Goal: Task Accomplishment & Management: Manage account settings

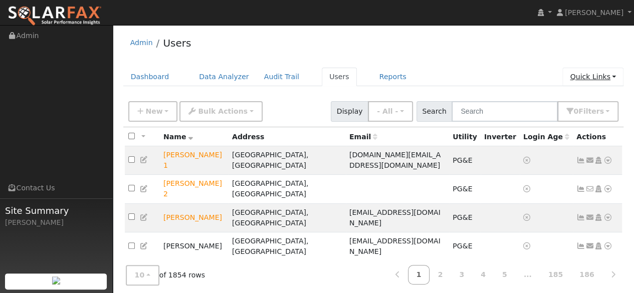
click at [587, 78] on link "Quick Links" at bounding box center [592, 77] width 61 height 19
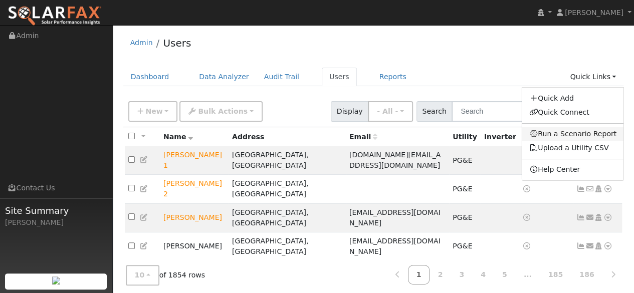
click at [568, 134] on link "Run a Scenario Report" at bounding box center [572, 134] width 102 height 14
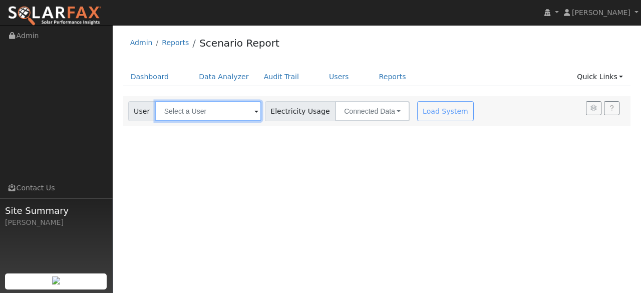
click at [215, 109] on input "text" at bounding box center [208, 111] width 106 height 20
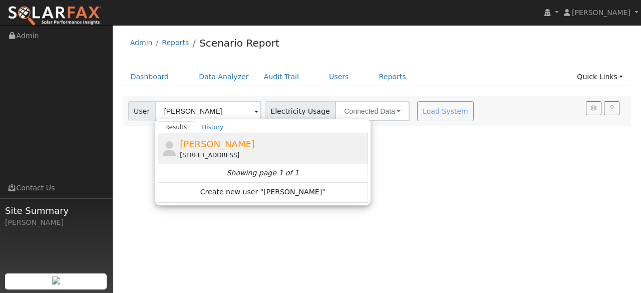
click at [228, 144] on span "[PERSON_NAME]" at bounding box center [217, 144] width 75 height 11
type input "[PERSON_NAME]"
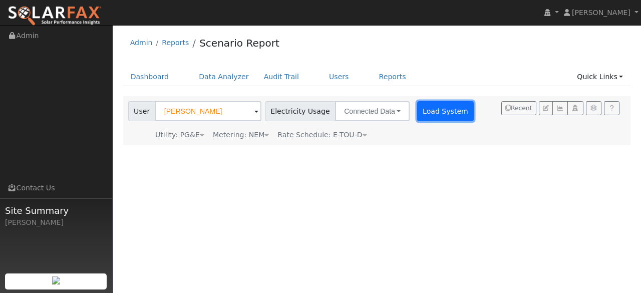
click at [425, 112] on button "Load System" at bounding box center [445, 111] width 57 height 20
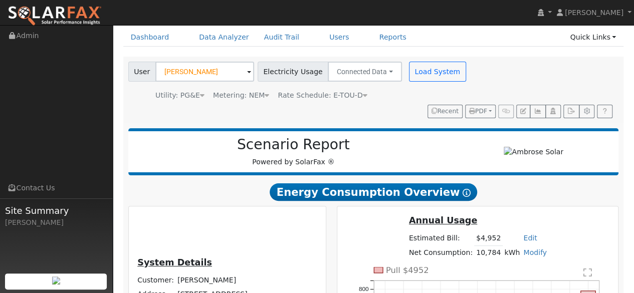
scroll to position [100, 0]
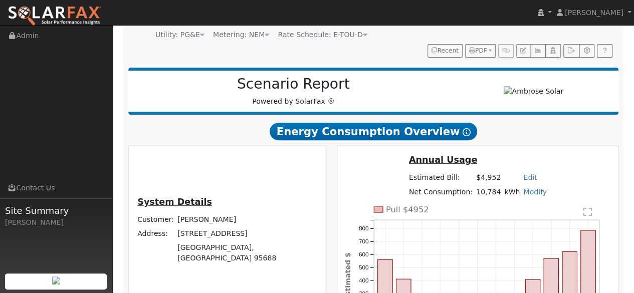
type input "17424"
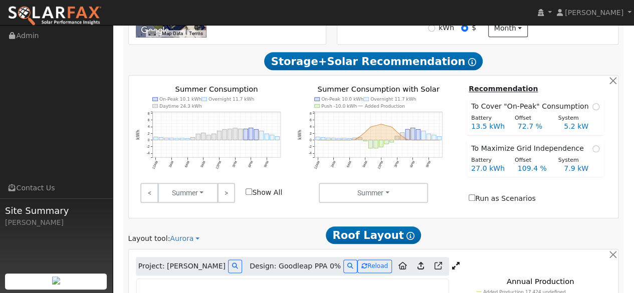
scroll to position [451, 0]
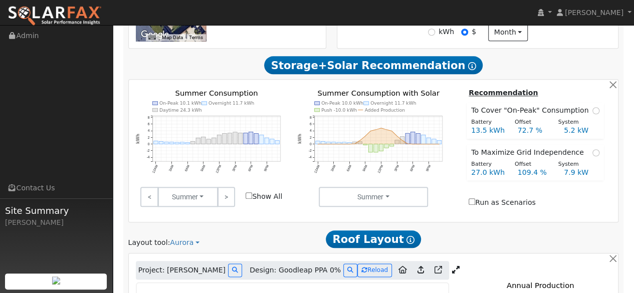
click at [452, 266] on icon at bounding box center [456, 270] width 8 height 8
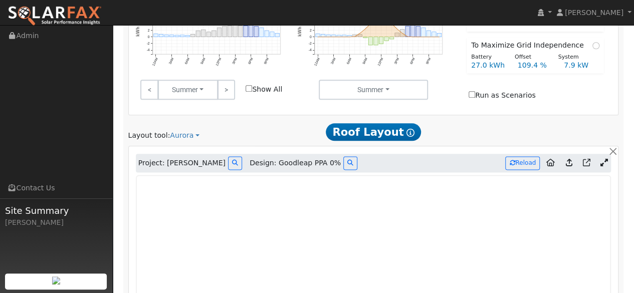
scroll to position [517, 0]
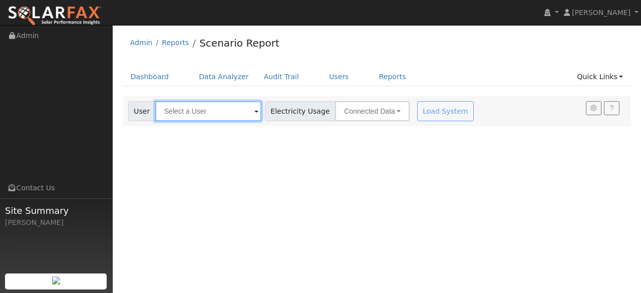
click at [217, 117] on input "text" at bounding box center [208, 111] width 106 height 20
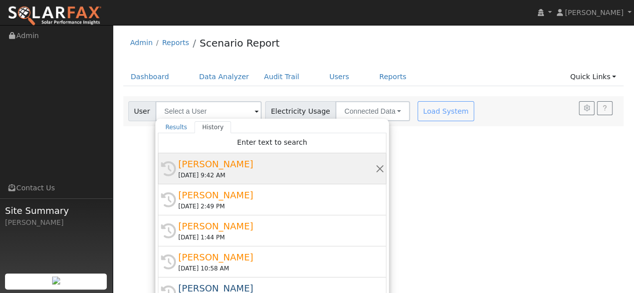
click at [216, 163] on div "[PERSON_NAME]" at bounding box center [276, 164] width 196 height 14
type input "[PERSON_NAME]"
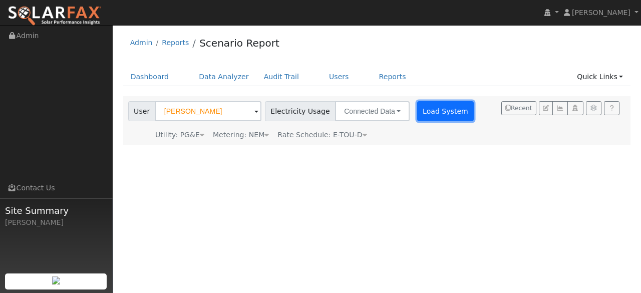
click at [426, 116] on button "Load System" at bounding box center [445, 111] width 57 height 20
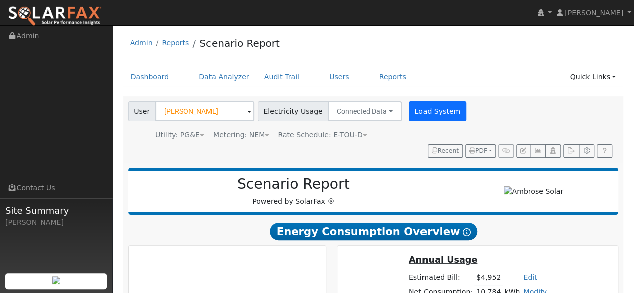
type input "17424"
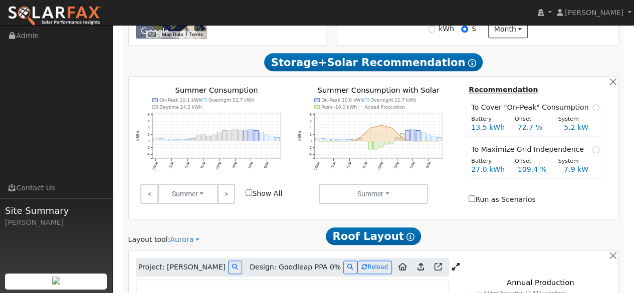
scroll to position [455, 0]
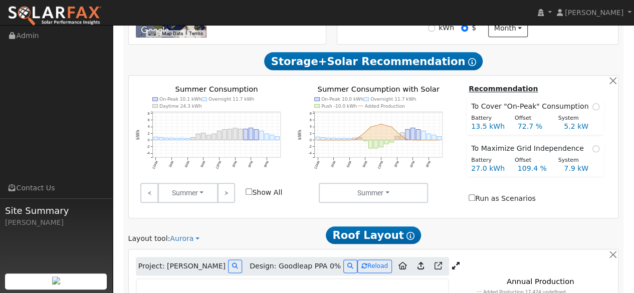
click at [452, 262] on icon at bounding box center [456, 266] width 8 height 8
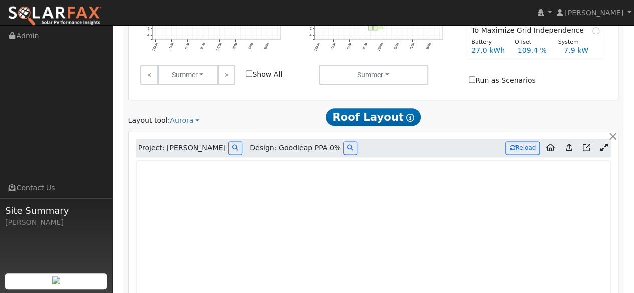
scroll to position [499, 0]
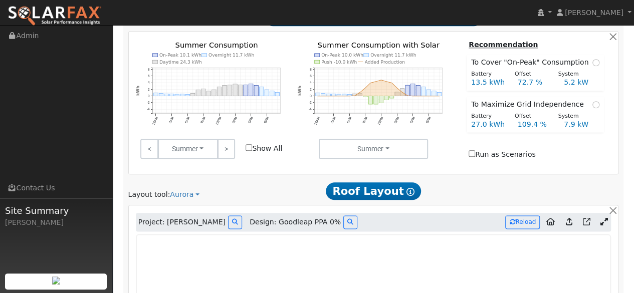
click at [601, 218] on icon at bounding box center [603, 222] width 8 height 8
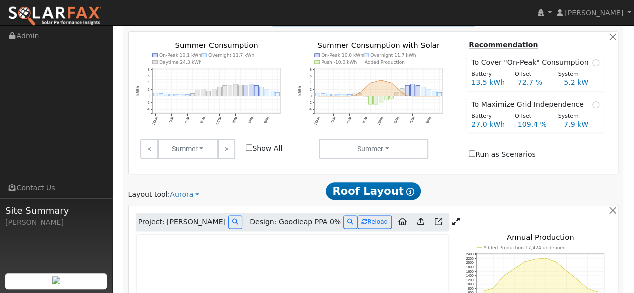
click at [433, 213] on div "Project: Cody Hazeltine Design: Goodleap PPA 0% Reload" at bounding box center [292, 222] width 313 height 19
click at [452, 218] on icon at bounding box center [456, 222] width 8 height 8
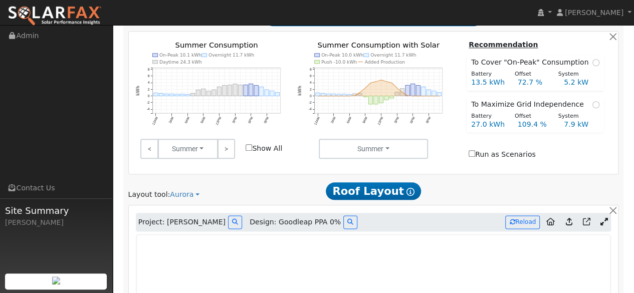
click at [569, 218] on icon at bounding box center [568, 222] width 7 height 8
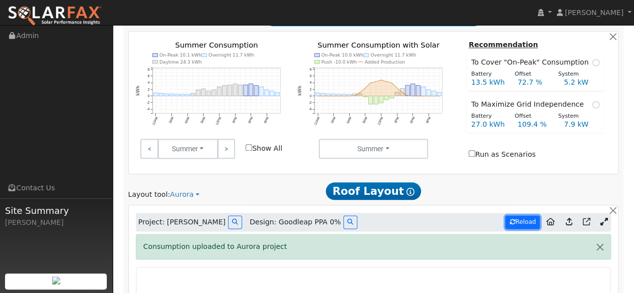
click at [520, 215] on button "Reload" at bounding box center [522, 222] width 35 height 14
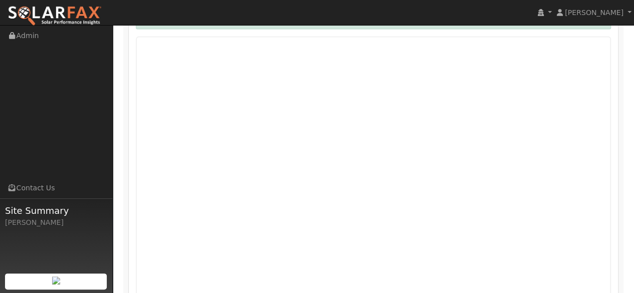
scroll to position [831, 0]
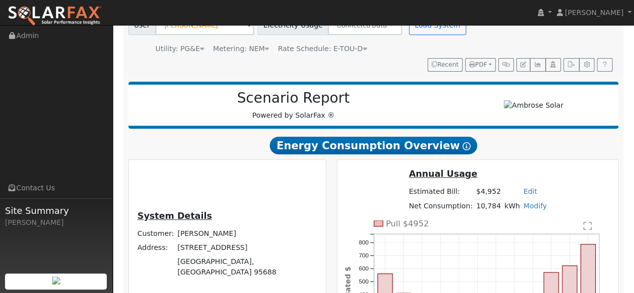
scroll to position [0, 0]
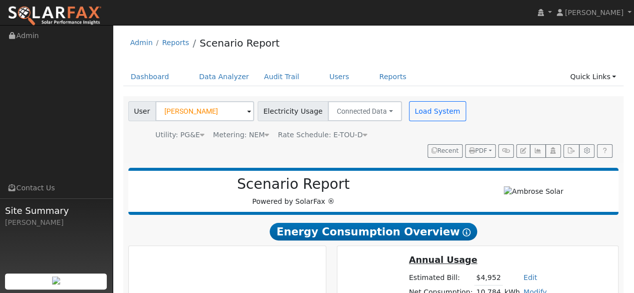
click at [363, 133] on icon at bounding box center [365, 134] width 5 height 7
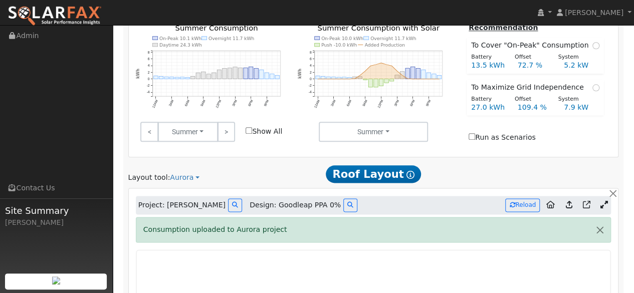
scroll to position [498, 0]
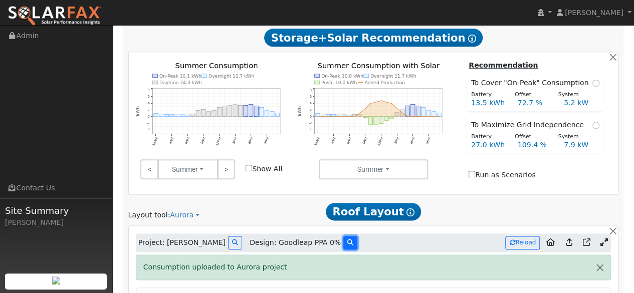
click at [347, 239] on icon at bounding box center [350, 242] width 6 height 6
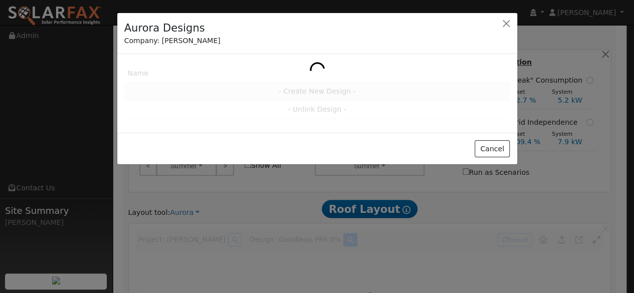
scroll to position [498, 0]
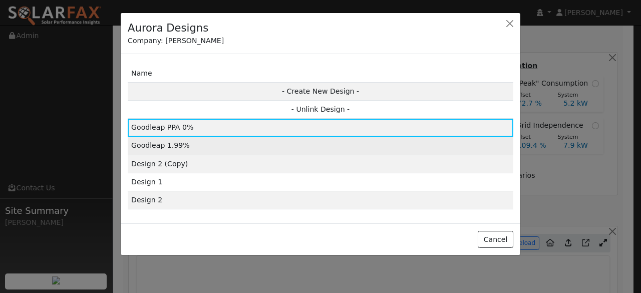
click at [203, 149] on td "Goodleap 1.99%" at bounding box center [321, 146] width 386 height 18
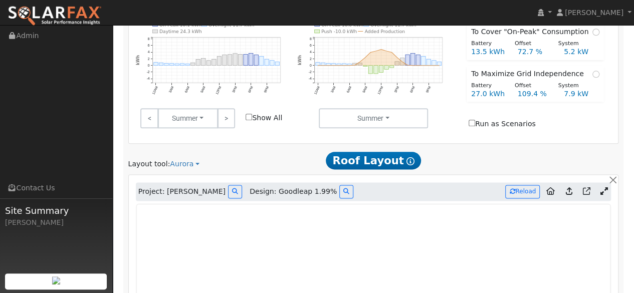
scroll to position [547, 0]
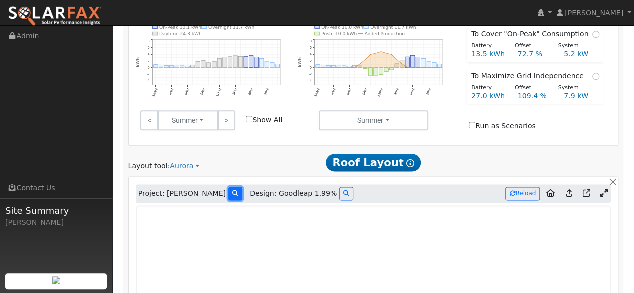
click at [228, 187] on button at bounding box center [235, 194] width 14 height 14
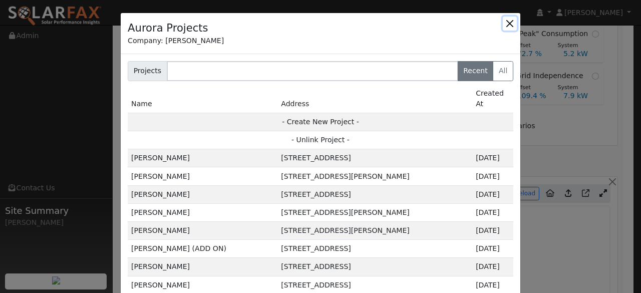
click at [506, 22] on button "button" at bounding box center [510, 24] width 14 height 14
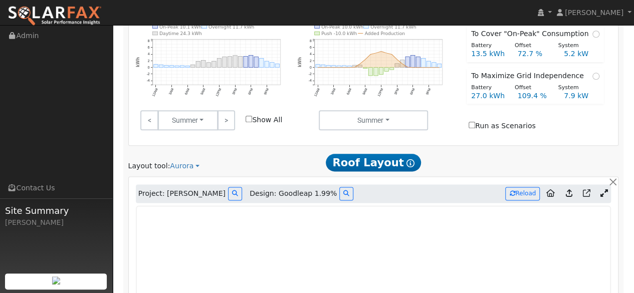
click at [61, 13] on img at bounding box center [55, 16] width 94 height 21
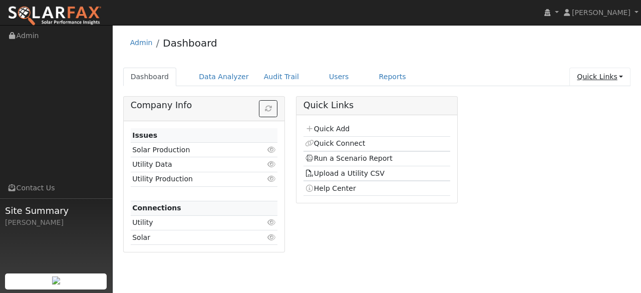
click at [603, 75] on link "Quick Links" at bounding box center [599, 77] width 61 height 19
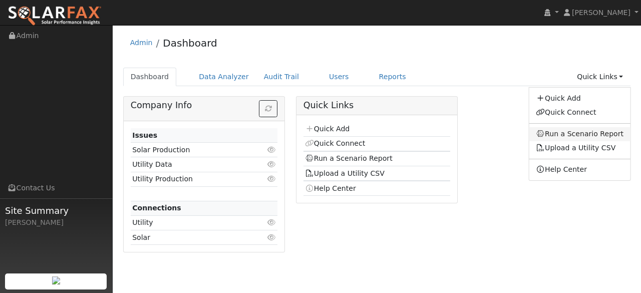
click at [581, 133] on link "Run a Scenario Report" at bounding box center [580, 134] width 102 height 14
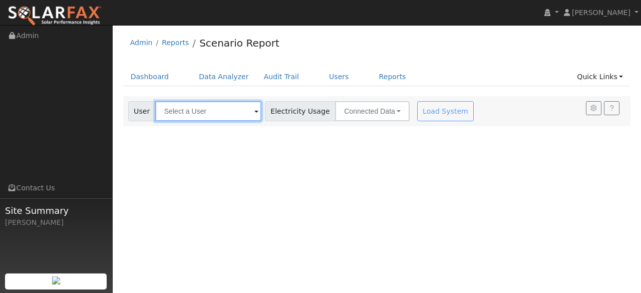
click at [208, 112] on input "text" at bounding box center [208, 111] width 106 height 20
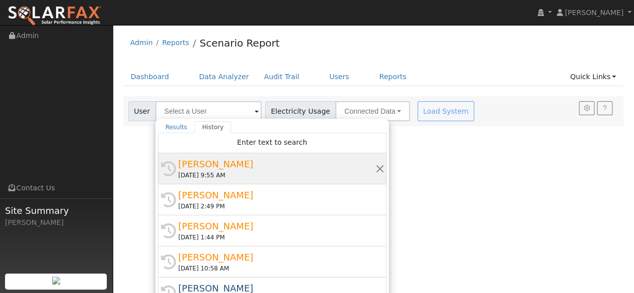
click at [219, 166] on div "[PERSON_NAME]" at bounding box center [276, 164] width 196 height 14
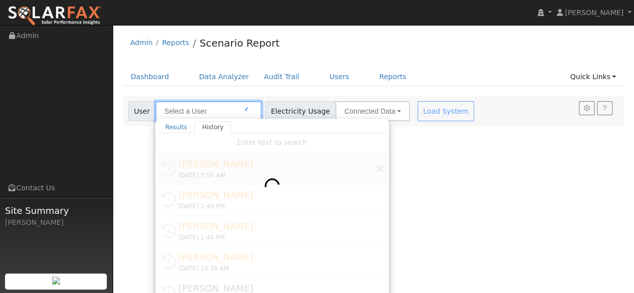
type input "[PERSON_NAME]"
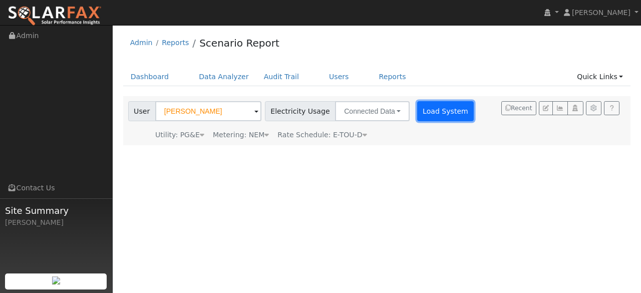
click at [424, 102] on button "Load System" at bounding box center [445, 111] width 57 height 20
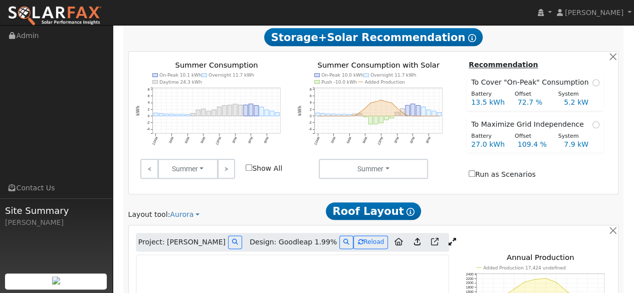
scroll to position [482, 0]
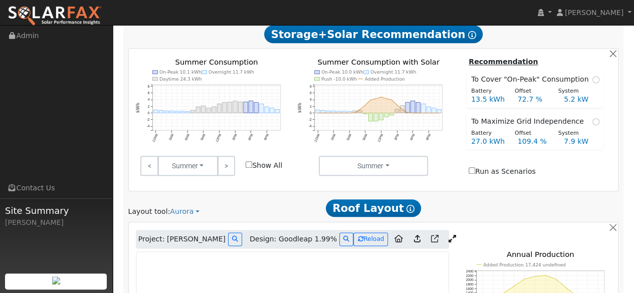
click at [448, 235] on icon at bounding box center [452, 239] width 8 height 8
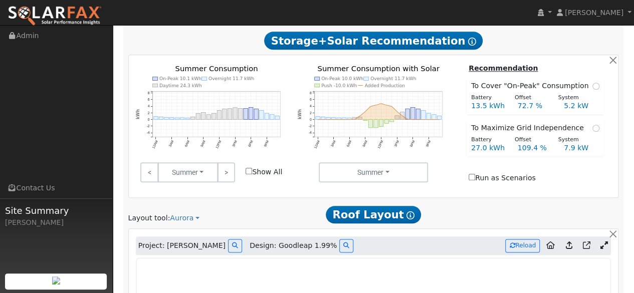
scroll to position [475, 0]
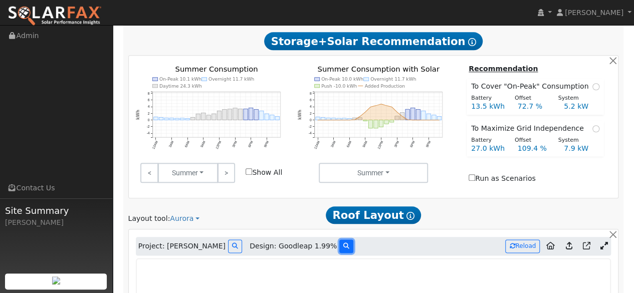
click at [343, 243] on icon at bounding box center [346, 246] width 6 height 6
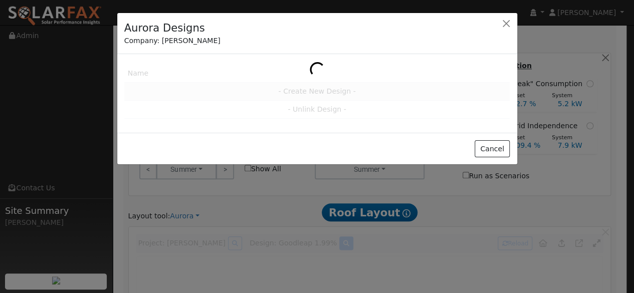
scroll to position [474, 0]
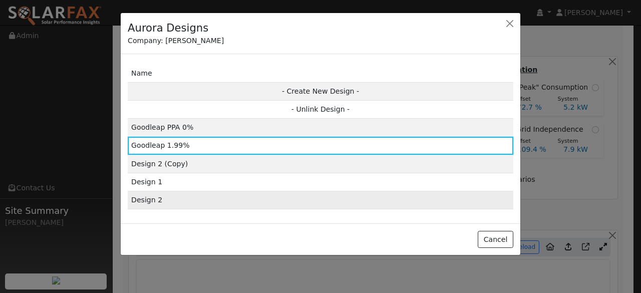
click at [180, 197] on td "Design 2" at bounding box center [321, 200] width 386 height 18
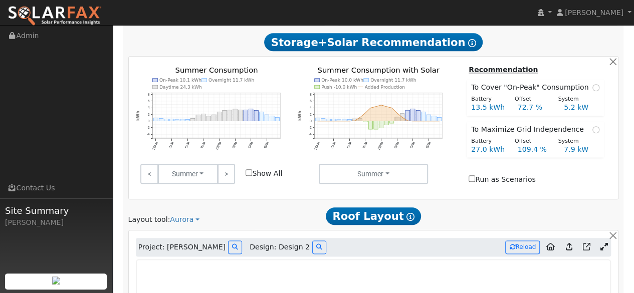
type input "17280"
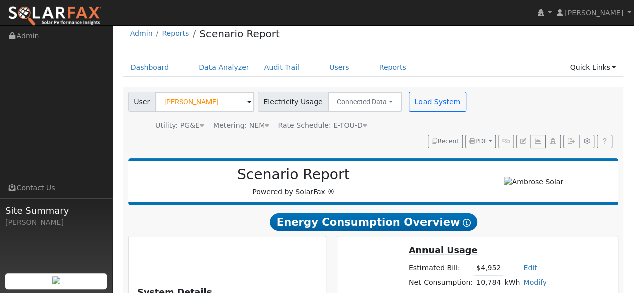
scroll to position [0, 0]
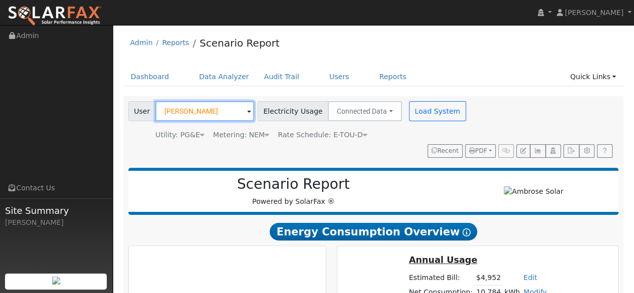
click at [226, 120] on input "[PERSON_NAME]" at bounding box center [204, 111] width 99 height 20
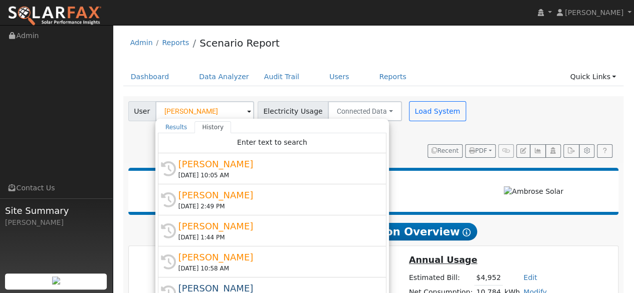
click at [529, 69] on ul "Dashboard Data Analyzer Audit Trail Users Reports Quick Links Quick Add Quick C…" at bounding box center [373, 77] width 500 height 19
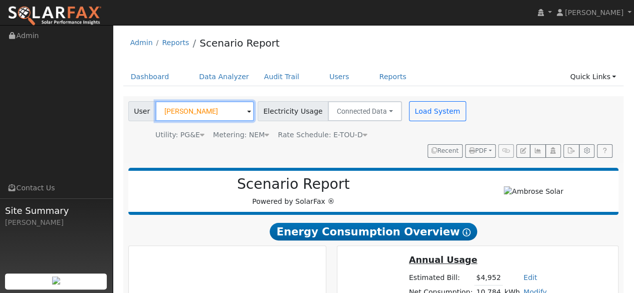
drag, startPoint x: 214, startPoint y: 106, endPoint x: 223, endPoint y: 117, distance: 14.6
click at [214, 106] on input "[PERSON_NAME]" at bounding box center [204, 111] width 99 height 20
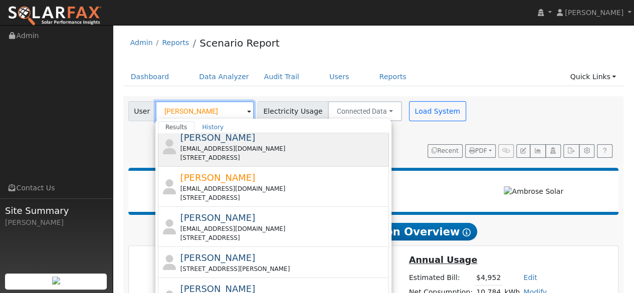
scroll to position [200, 0]
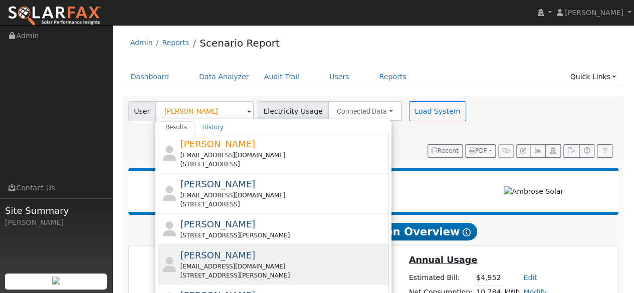
click at [224, 254] on span "[PERSON_NAME]" at bounding box center [217, 255] width 75 height 11
type input "[PERSON_NAME]"
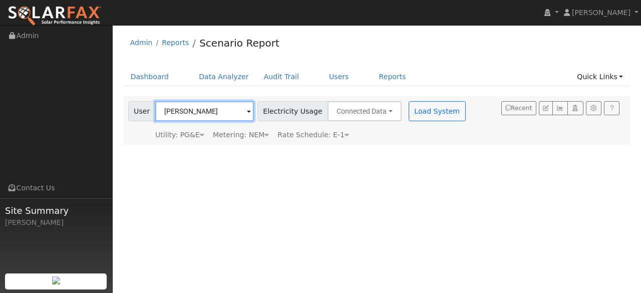
click at [229, 110] on input "[PERSON_NAME]" at bounding box center [204, 111] width 99 height 20
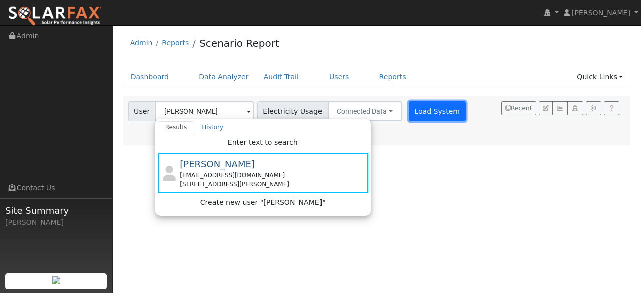
click at [424, 115] on button "Load System" at bounding box center [437, 111] width 57 height 20
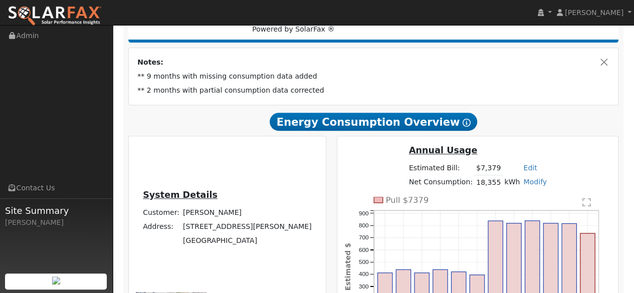
scroll to position [176, 0]
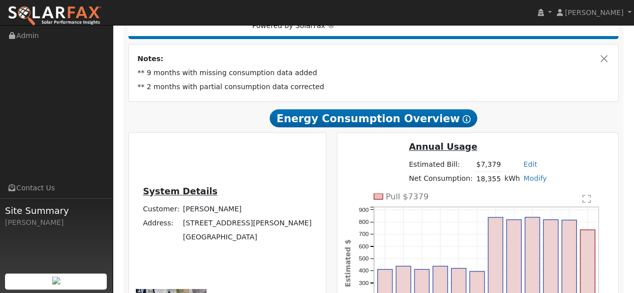
type input "14901"
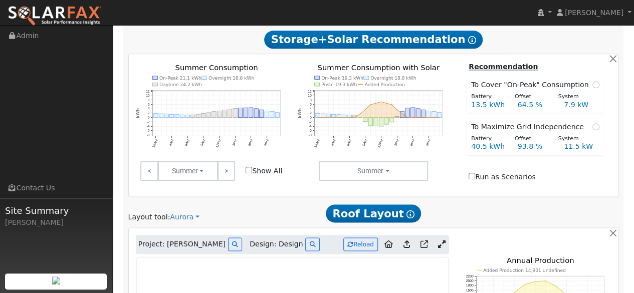
scroll to position [533, 0]
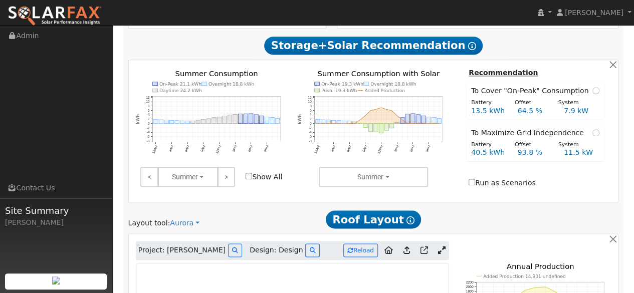
click at [439, 246] on icon at bounding box center [442, 250] width 8 height 8
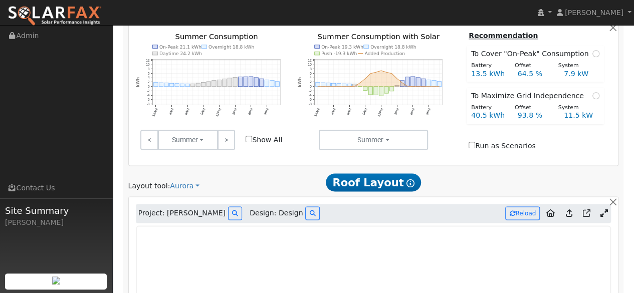
scroll to position [592, 0]
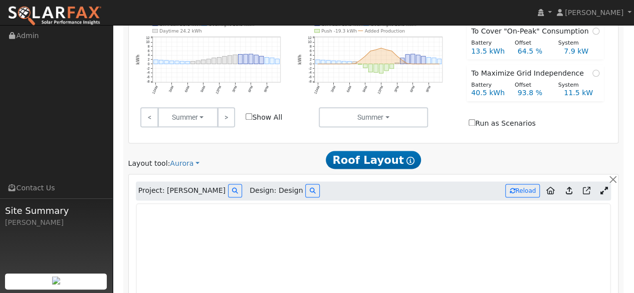
click at [569, 187] on icon at bounding box center [568, 191] width 7 height 8
click at [523, 184] on button "Reload" at bounding box center [522, 191] width 35 height 14
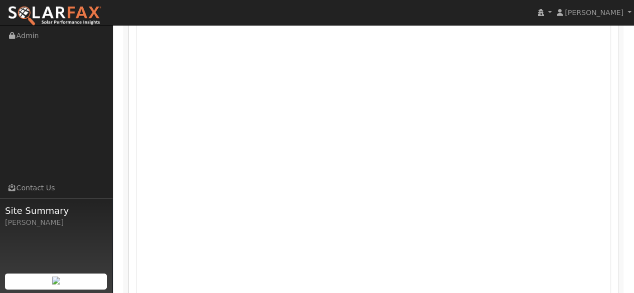
scroll to position [893, 0]
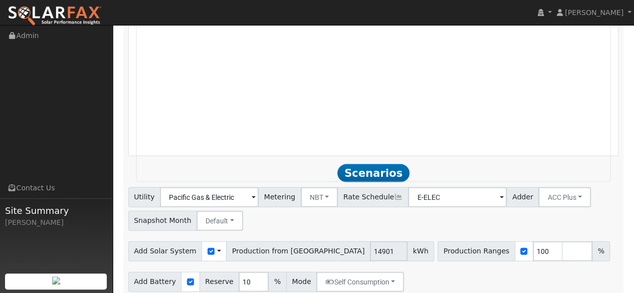
scroll to position [994, 0]
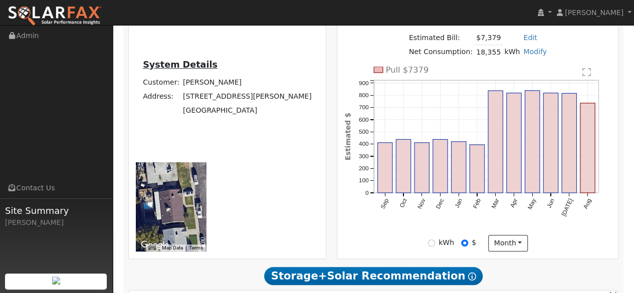
scroll to position [192, 0]
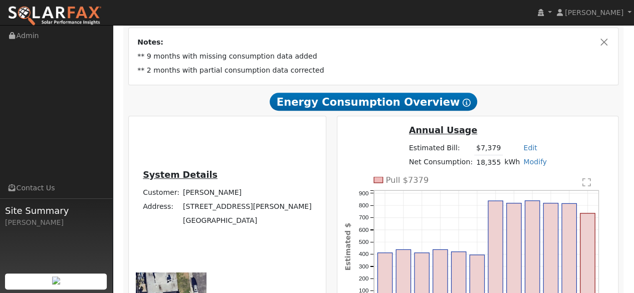
drag, startPoint x: 221, startPoint y: 166, endPoint x: 192, endPoint y: 166, distance: 29.5
click at [192, 185] on td "[PERSON_NAME]" at bounding box center [247, 192] width 132 height 14
drag, startPoint x: 227, startPoint y: 180, endPoint x: 194, endPoint y: 182, distance: 32.6
click at [181, 200] on td "[STREET_ADDRESS][PERSON_NAME]" at bounding box center [247, 207] width 132 height 14
copy td "[STREET_ADDRESS][PERSON_NAME]"
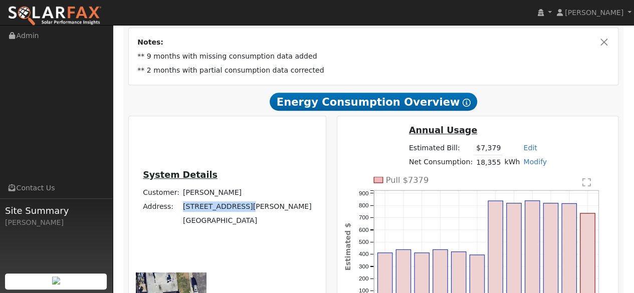
drag, startPoint x: 220, startPoint y: 165, endPoint x: 197, endPoint y: 161, distance: 23.5
click at [167, 185] on tr "Customer: [PERSON_NAME]" at bounding box center [227, 192] width 172 height 14
copy tr ": [PERSON_NAME]"
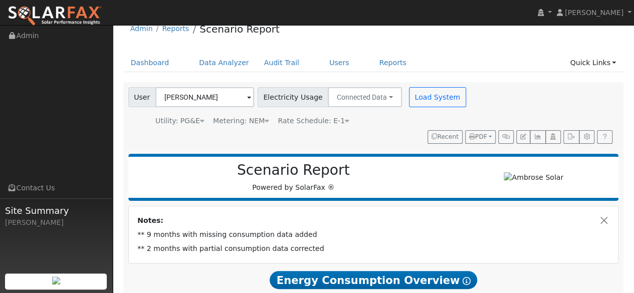
scroll to position [0, 0]
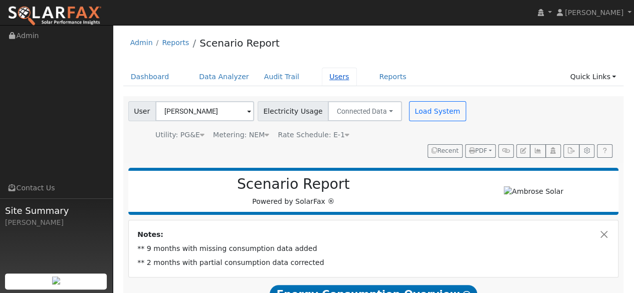
click at [323, 75] on link "Users" at bounding box center [339, 77] width 35 height 19
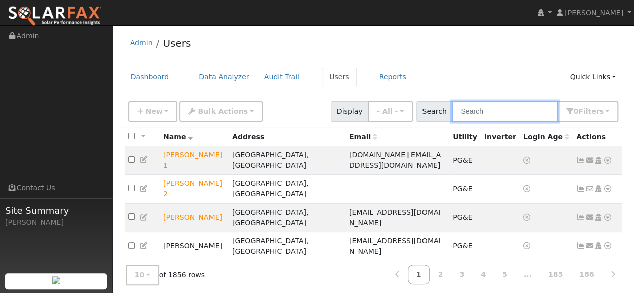
click at [504, 112] on input "text" at bounding box center [504, 111] width 106 height 21
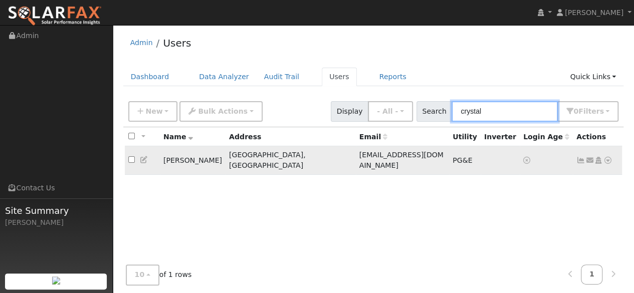
type input "crystal"
click at [141, 156] on icon at bounding box center [144, 159] width 9 height 7
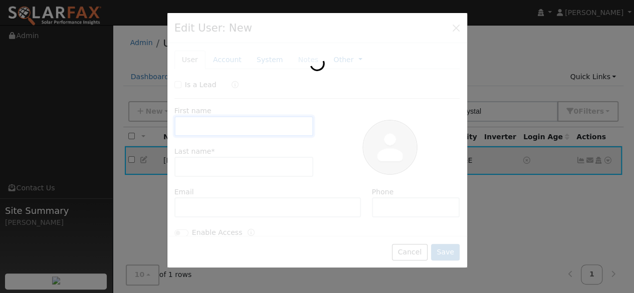
type input "Crystal"
type input "Thomas"
type input "[EMAIL_ADDRESS][DOMAIN_NAME]"
type input "5308446079"
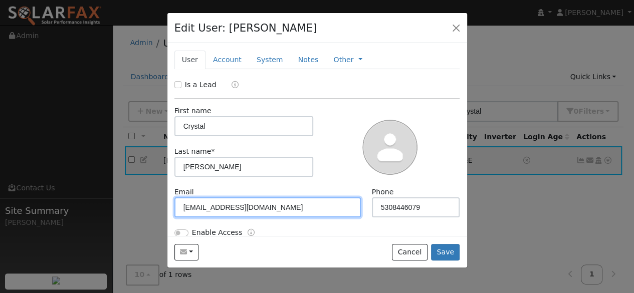
drag, startPoint x: 309, startPoint y: 209, endPoint x: 176, endPoint y: 207, distance: 132.7
click at [176, 207] on input "[EMAIL_ADDRESS][DOMAIN_NAME]" at bounding box center [267, 207] width 187 height 20
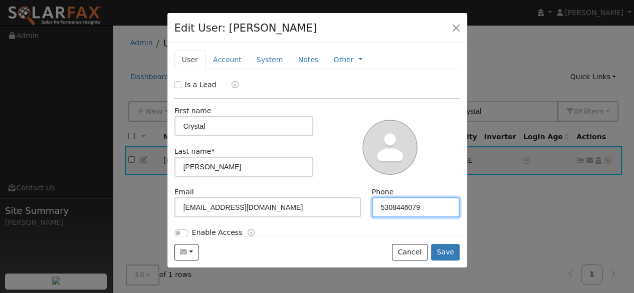
drag, startPoint x: 424, startPoint y: 209, endPoint x: 372, endPoint y: 205, distance: 51.7
click at [372, 205] on input "5308446079" at bounding box center [416, 207] width 88 height 20
